Goal: Check status

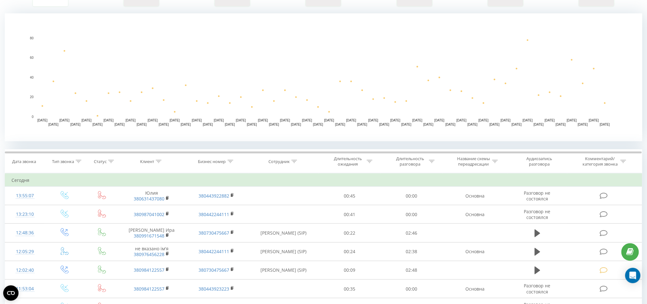
scroll to position [128, 0]
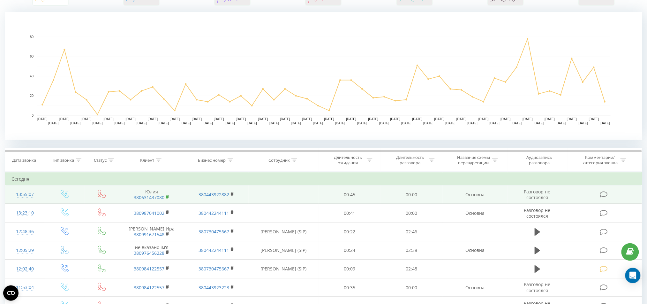
click at [168, 198] on rect at bounding box center [167, 196] width 2 height 3
click at [167, 195] on rect at bounding box center [167, 196] width 2 height 3
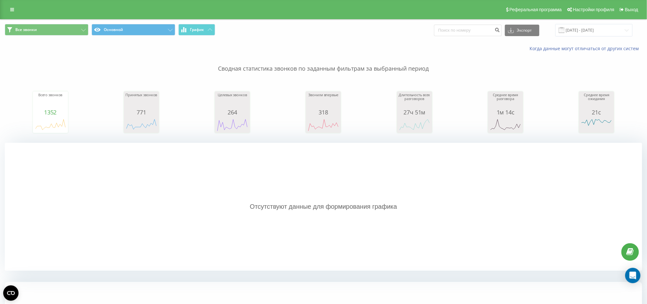
click at [600, 20] on div "Все звонки Основной График Экспорт .csv .xls .xlsx [DATE] - [DATE]" at bounding box center [323, 29] width 647 height 21
click at [601, 27] on input "[DATE] - [DATE]" at bounding box center [594, 30] width 77 height 12
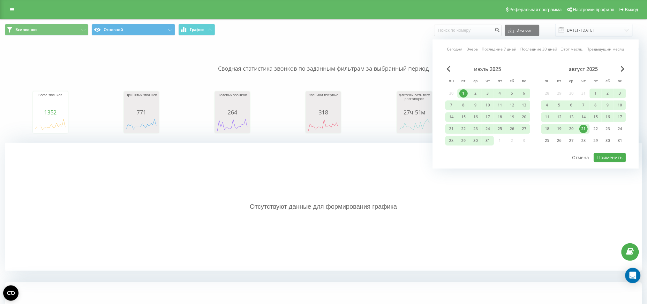
click at [611, 166] on div "Сегодня Вчера Последние 7 дней Последние 30 дней Этот месяц Предыдущий месяц ию…" at bounding box center [536, 103] width 206 height 129
click at [605, 156] on button "Применить" at bounding box center [610, 157] width 32 height 9
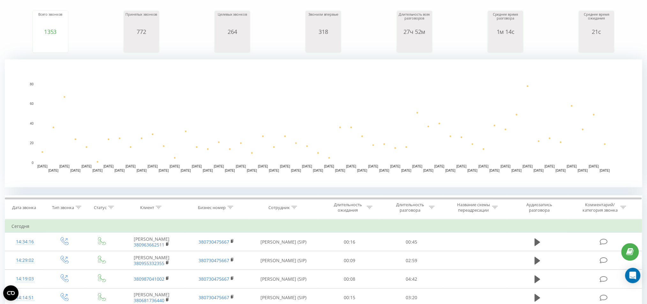
scroll to position [128, 0]
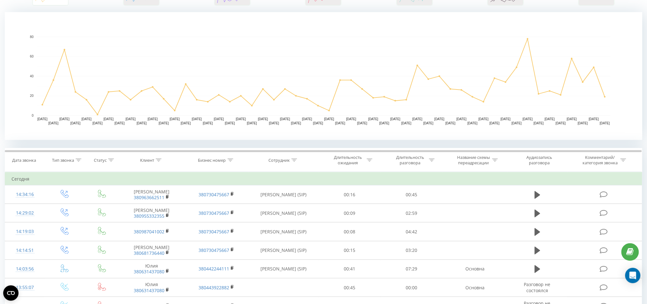
click at [0, 177] on div "Все звонки Основной График Экспорт .csv .xls .xlsx [DATE] - [DATE] Когда данные…" at bounding box center [323, 143] width 647 height 504
click at [0, 153] on div "Все звонки Основной График Экспорт .csv .xls .xlsx [DATE] - [DATE] Когда данные…" at bounding box center [323, 143] width 647 height 504
